Goal: Task Accomplishment & Management: Use online tool/utility

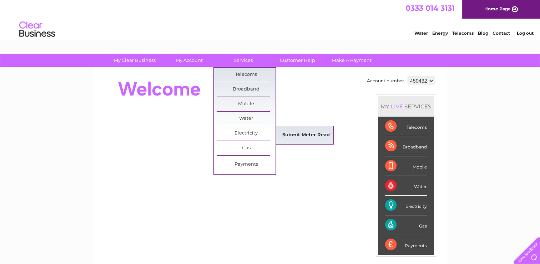
click at [292, 134] on link "Submit Meter Read" at bounding box center [306, 135] width 59 height 14
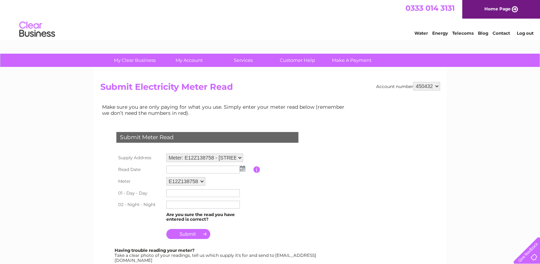
click at [241, 168] on img at bounding box center [242, 168] width 5 height 6
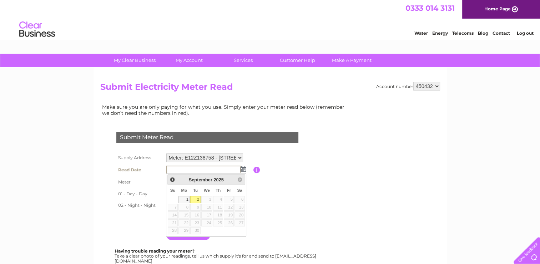
click at [195, 199] on link "2" at bounding box center [195, 199] width 10 height 7
type input "2025/09/02"
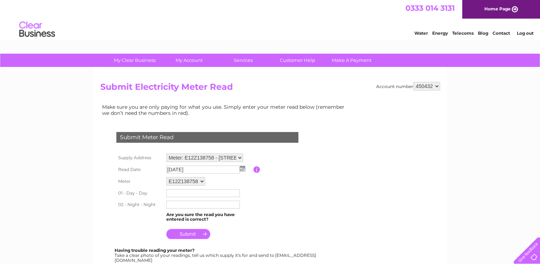
click at [169, 194] on input "text" at bounding box center [203, 193] width 74 height 8
type input "173362"
click at [169, 207] on input "text" at bounding box center [203, 205] width 74 height 8
click at [169, 207] on input "text" at bounding box center [203, 204] width 74 height 9
type input "76464"
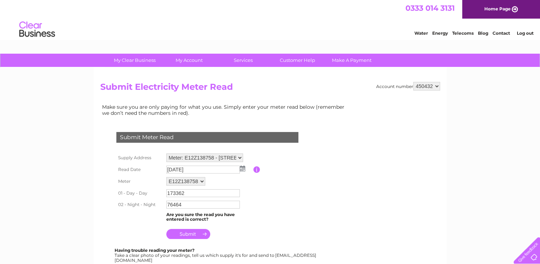
click at [184, 234] on input "submit" at bounding box center [188, 234] width 44 height 10
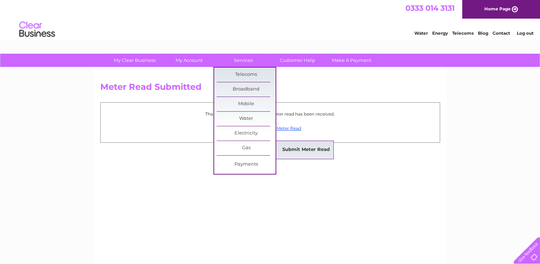
click at [310, 149] on link "Submit Meter Read" at bounding box center [306, 149] width 59 height 14
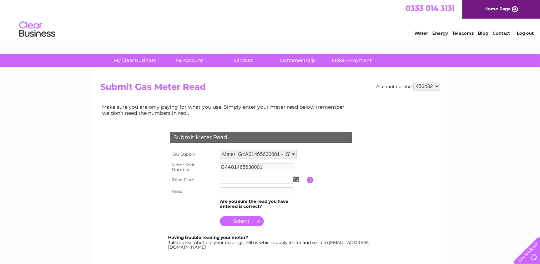
click at [296, 177] on img at bounding box center [296, 179] width 5 height 6
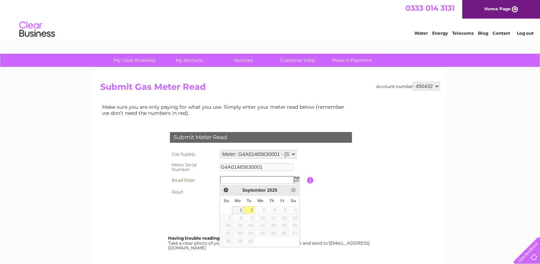
click at [250, 207] on link "2" at bounding box center [249, 209] width 10 height 7
type input "2025/09/02"
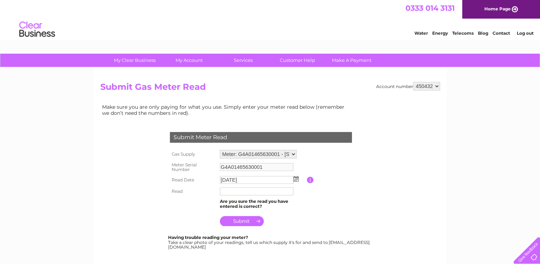
click at [234, 190] on input "text" at bounding box center [257, 191] width 74 height 8
type input "7495"
click at [235, 222] on input "submit" at bounding box center [242, 221] width 44 height 10
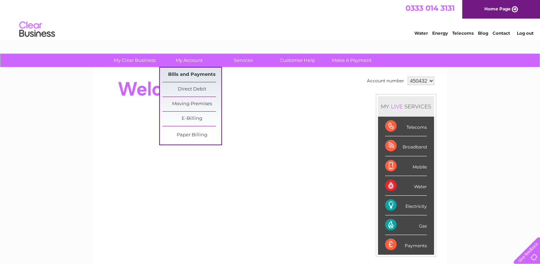
click at [189, 73] on link "Bills and Payments" at bounding box center [191, 74] width 59 height 14
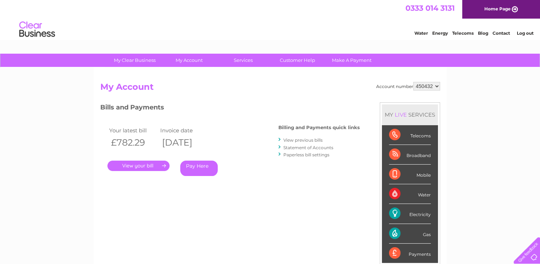
click at [141, 165] on link "." at bounding box center [138, 165] width 62 height 10
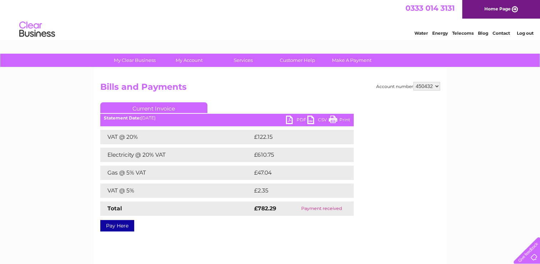
click at [335, 120] on link "Print" at bounding box center [339, 120] width 21 height 10
click at [297, 119] on link "PDF" at bounding box center [296, 120] width 21 height 10
